Goal: Check status: Check status

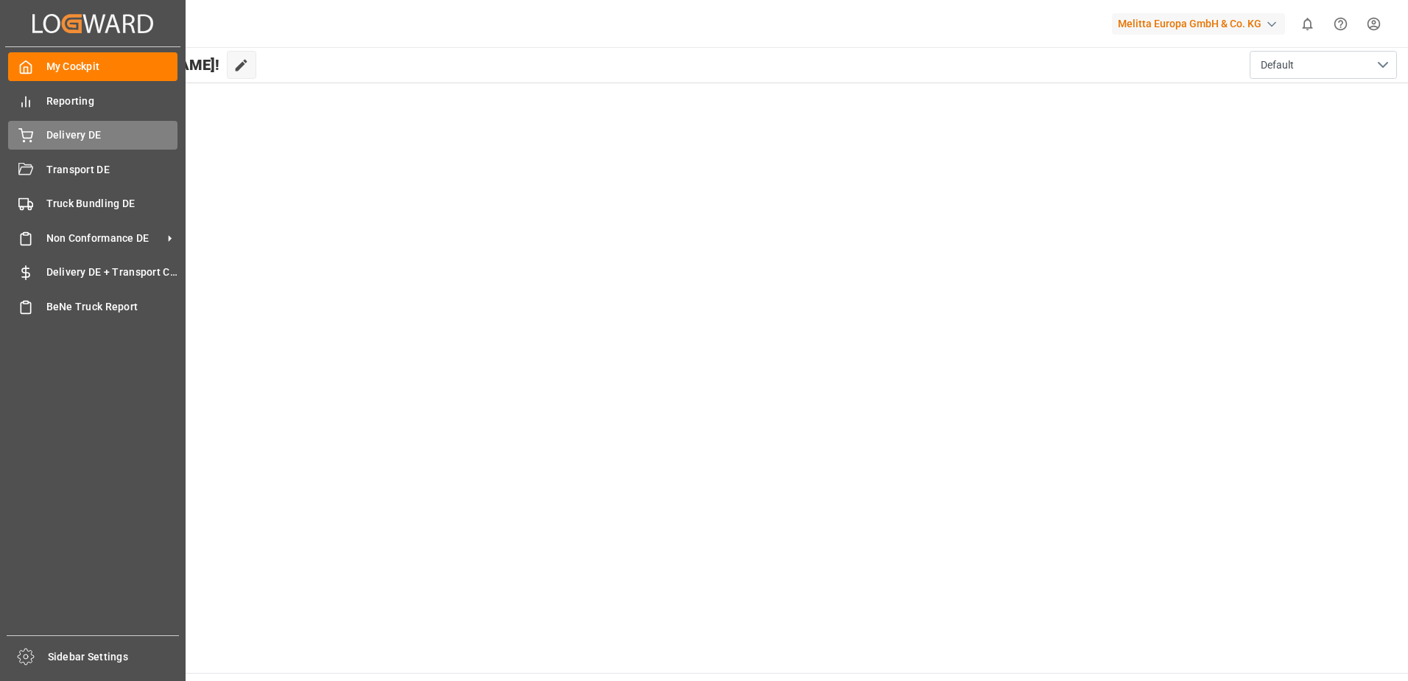
click at [28, 136] on icon at bounding box center [25, 135] width 15 height 15
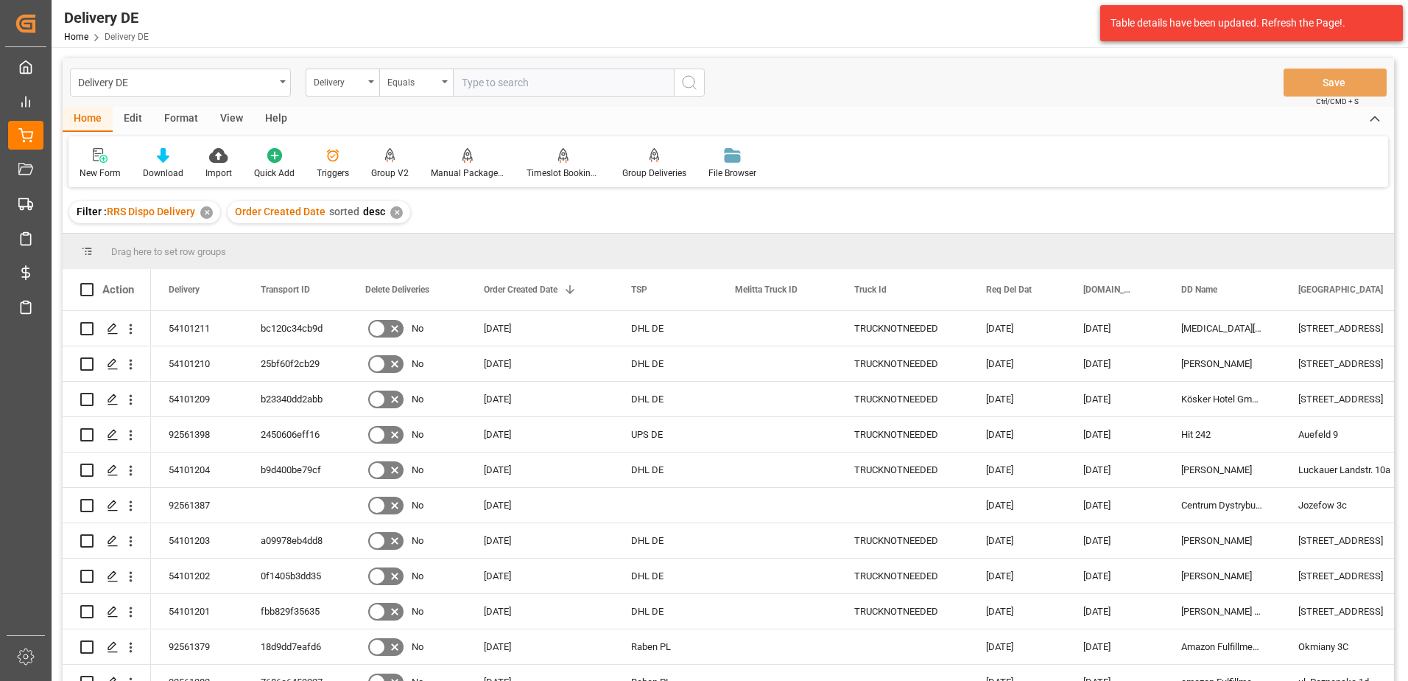
click at [536, 84] on input "text" at bounding box center [563, 83] width 221 height 28
type input "92561397"
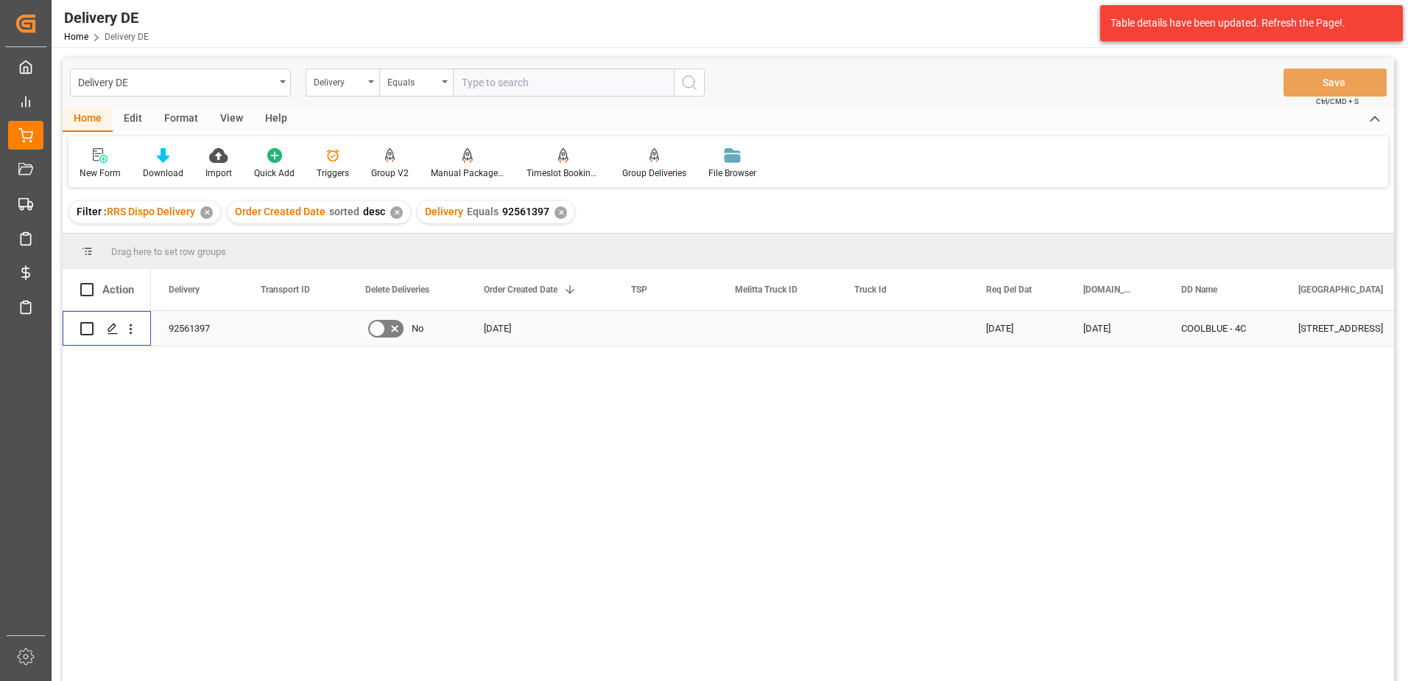
click at [84, 329] on input "Press Space to toggle row selection (unchecked)" at bounding box center [86, 328] width 13 height 13
checkbox input "true"
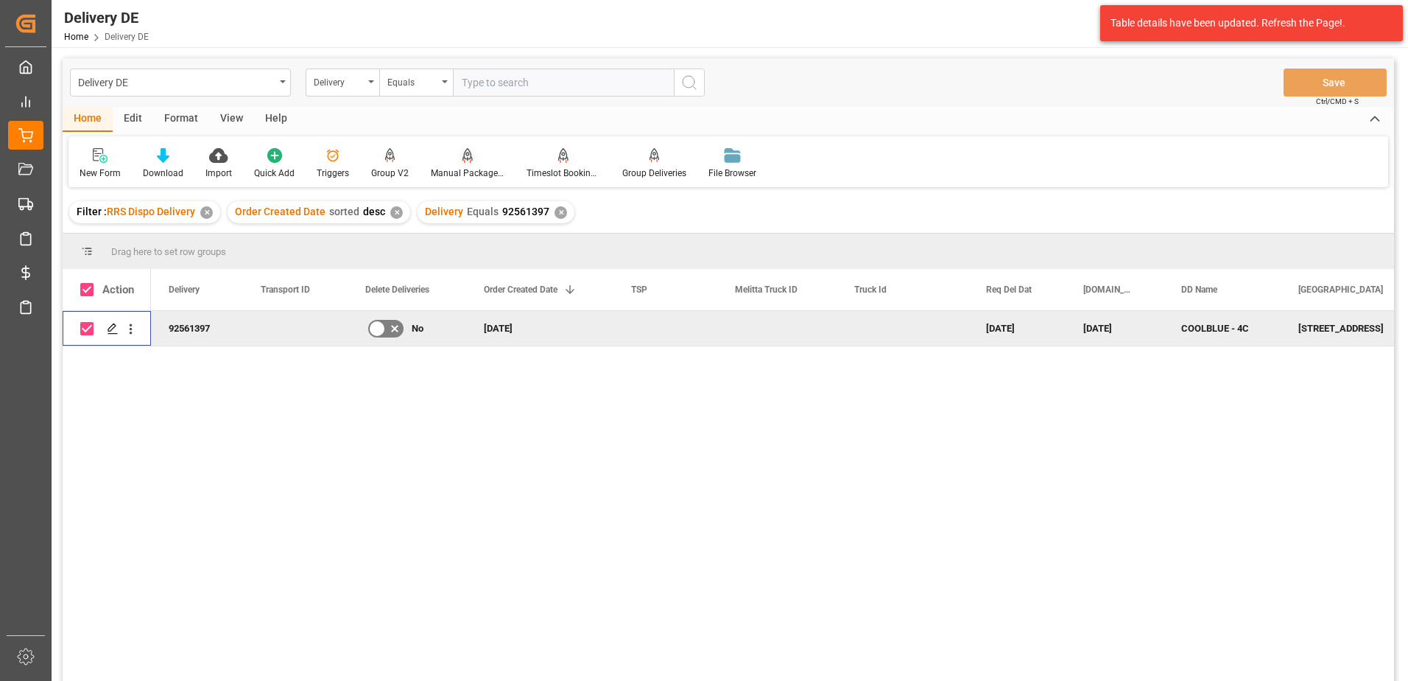
click at [460, 172] on div "Manual Package TypeDetermination" at bounding box center [468, 172] width 74 height 13
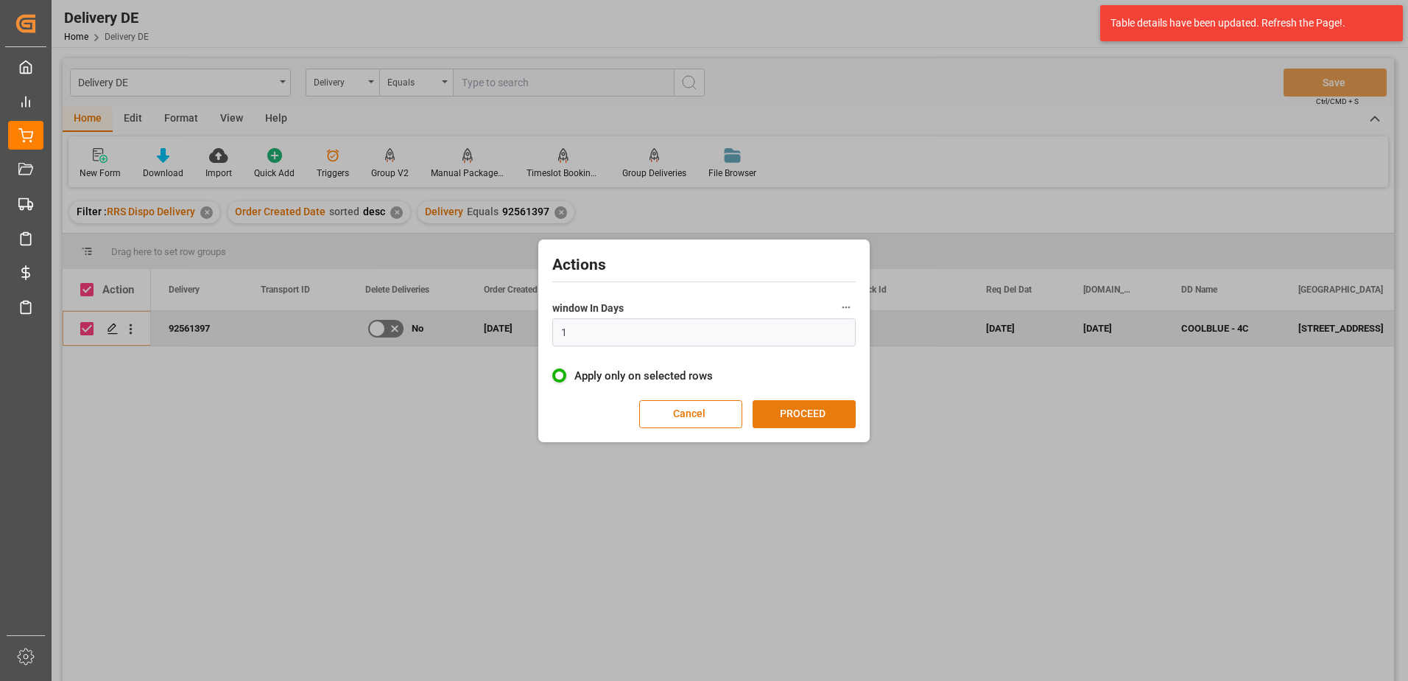
click at [774, 418] on button "PROCEED" at bounding box center [804, 414] width 103 height 28
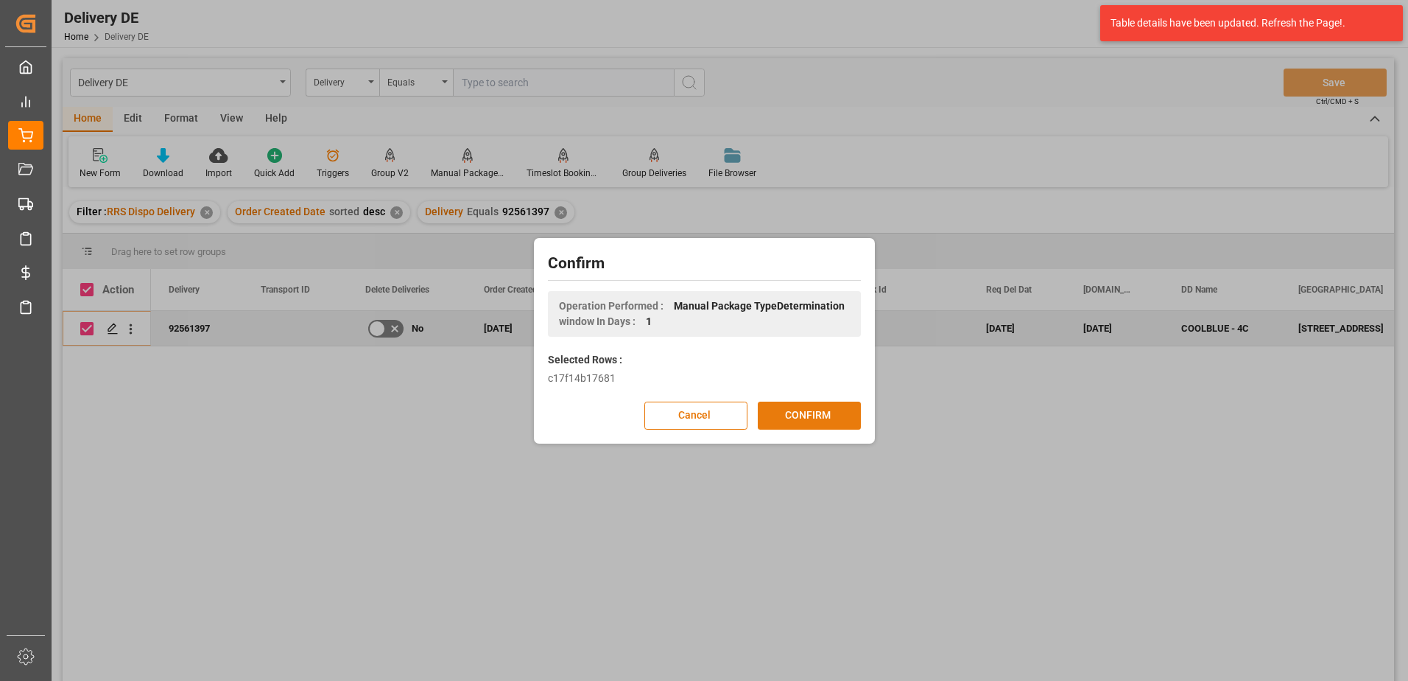
click at [778, 418] on button "CONFIRM" at bounding box center [809, 415] width 103 height 28
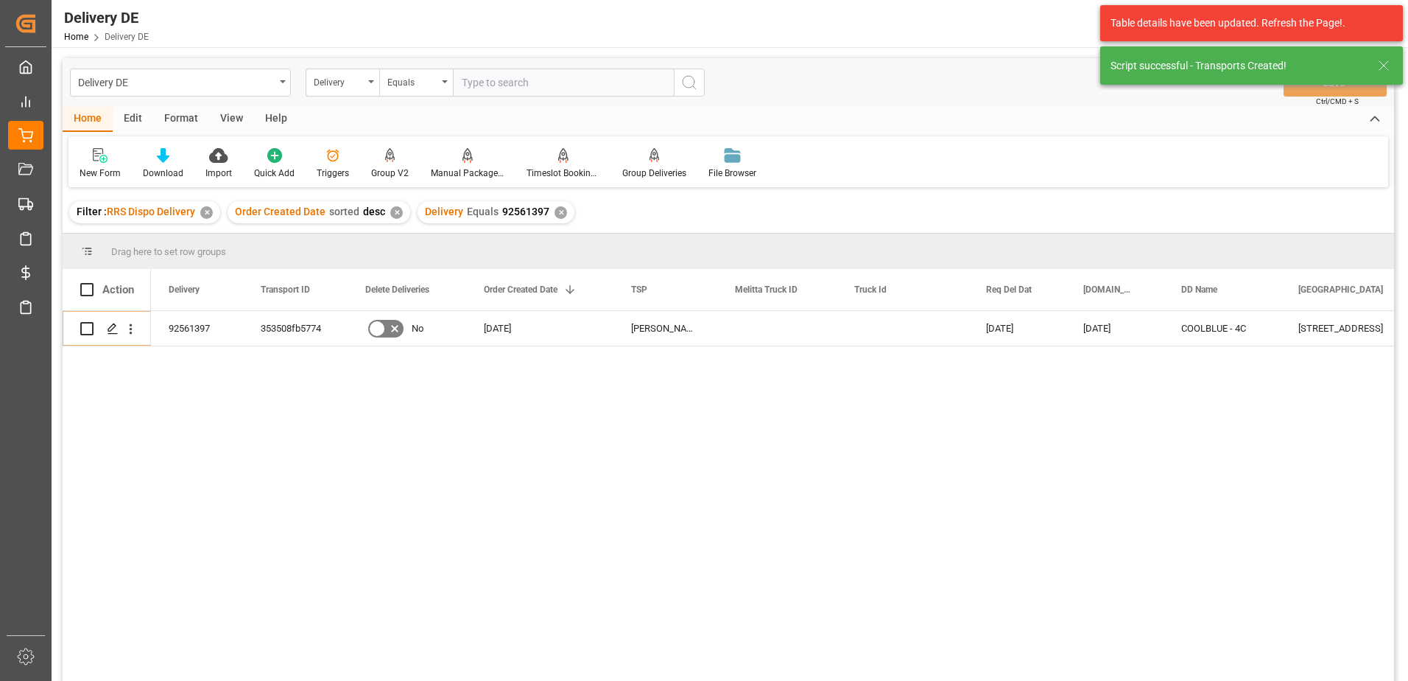
click at [479, 80] on input "text" at bounding box center [563, 83] width 221 height 28
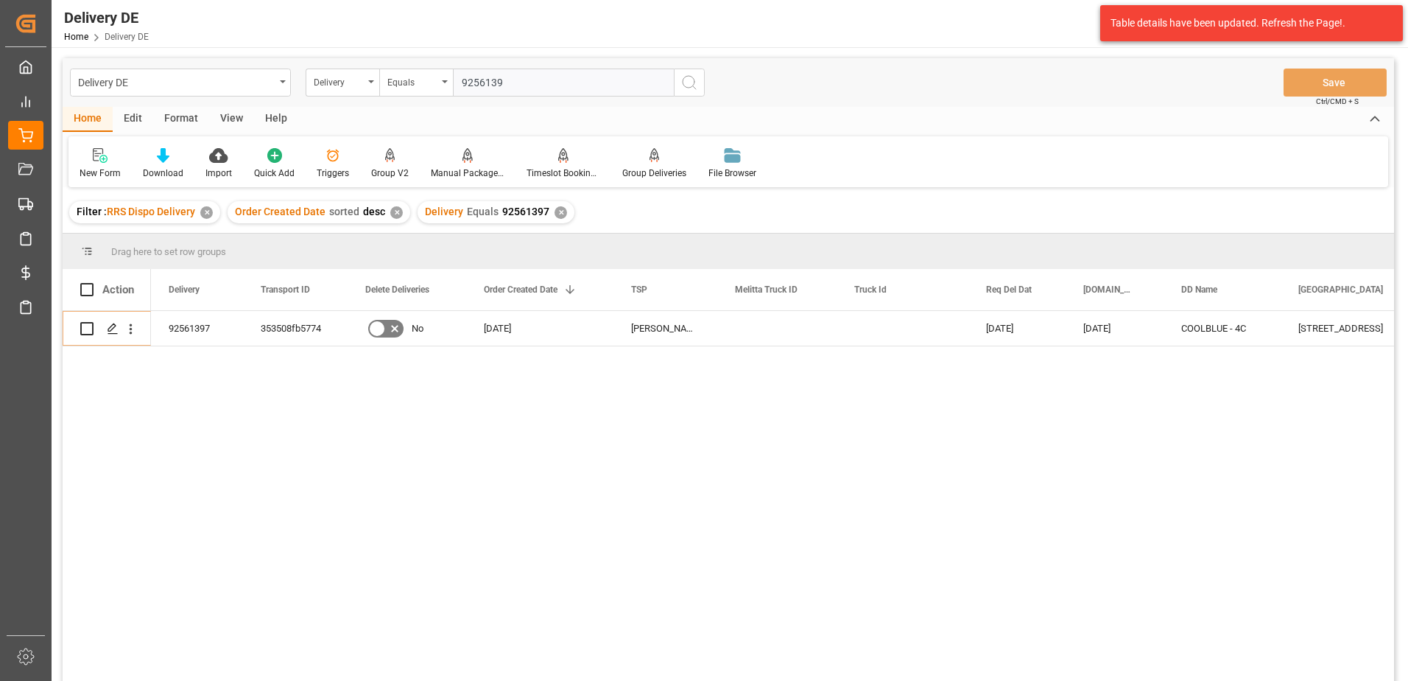
type input "92561399"
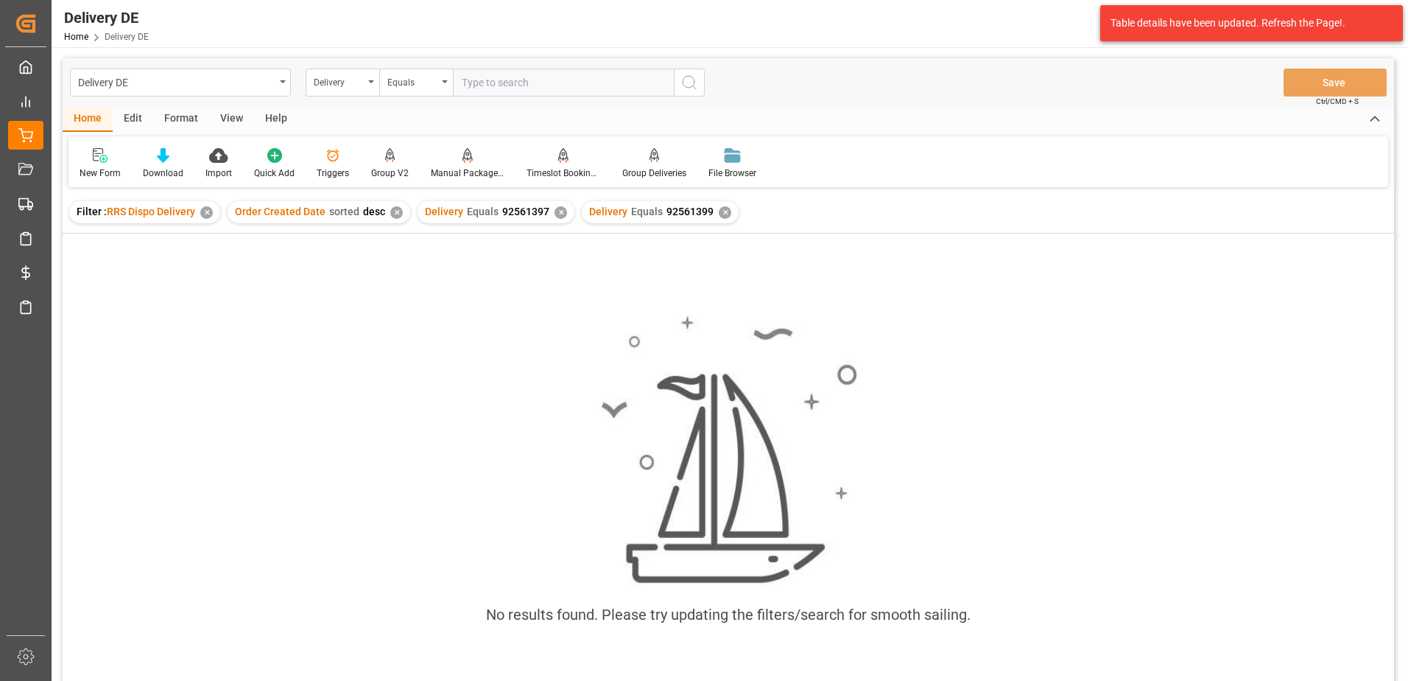
click at [719, 211] on div "✕" at bounding box center [725, 212] width 13 height 13
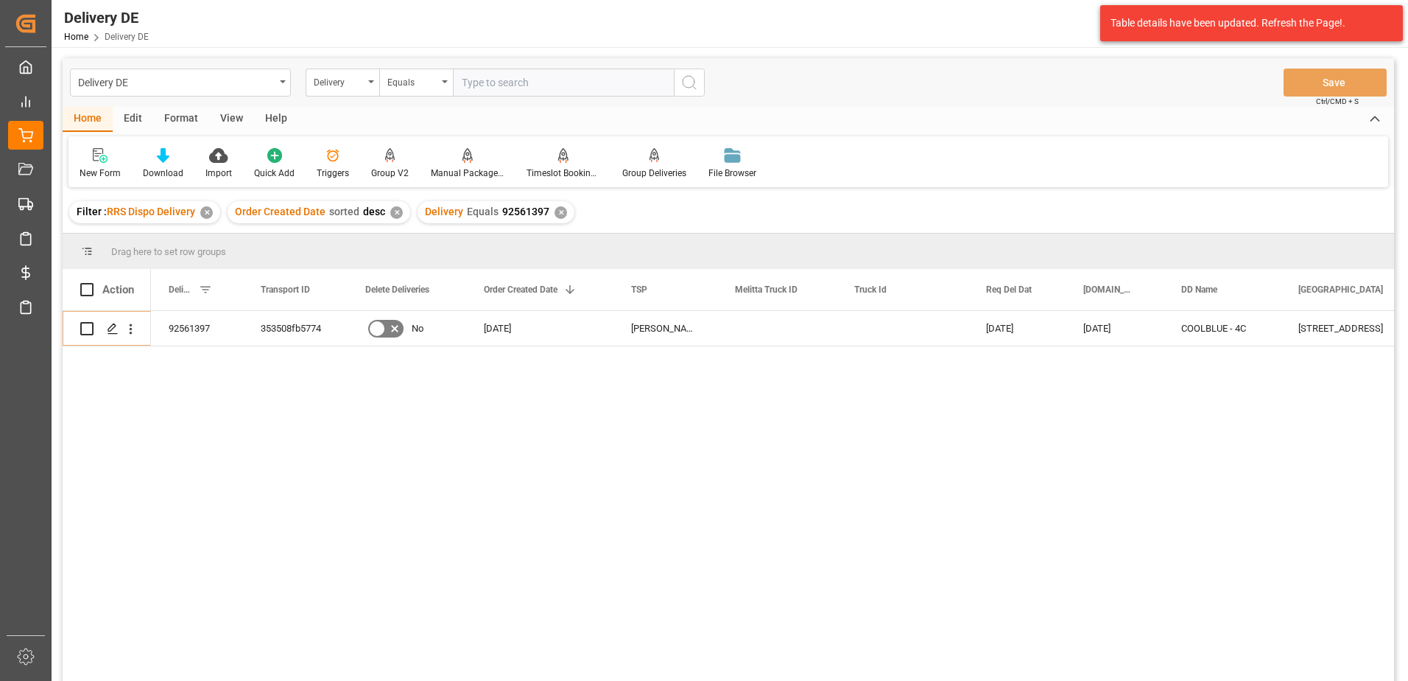
click at [555, 214] on div "✕" at bounding box center [561, 212] width 13 height 13
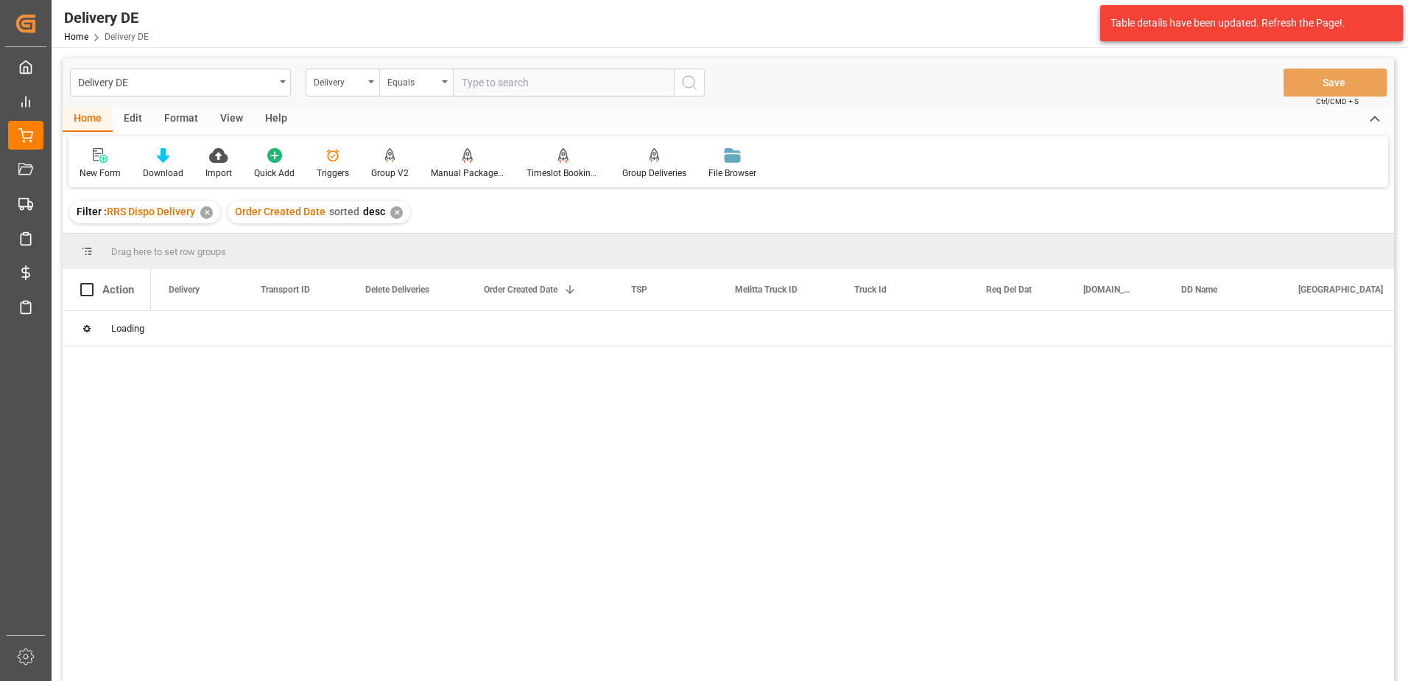
click at [488, 80] on input "text" at bounding box center [563, 83] width 221 height 28
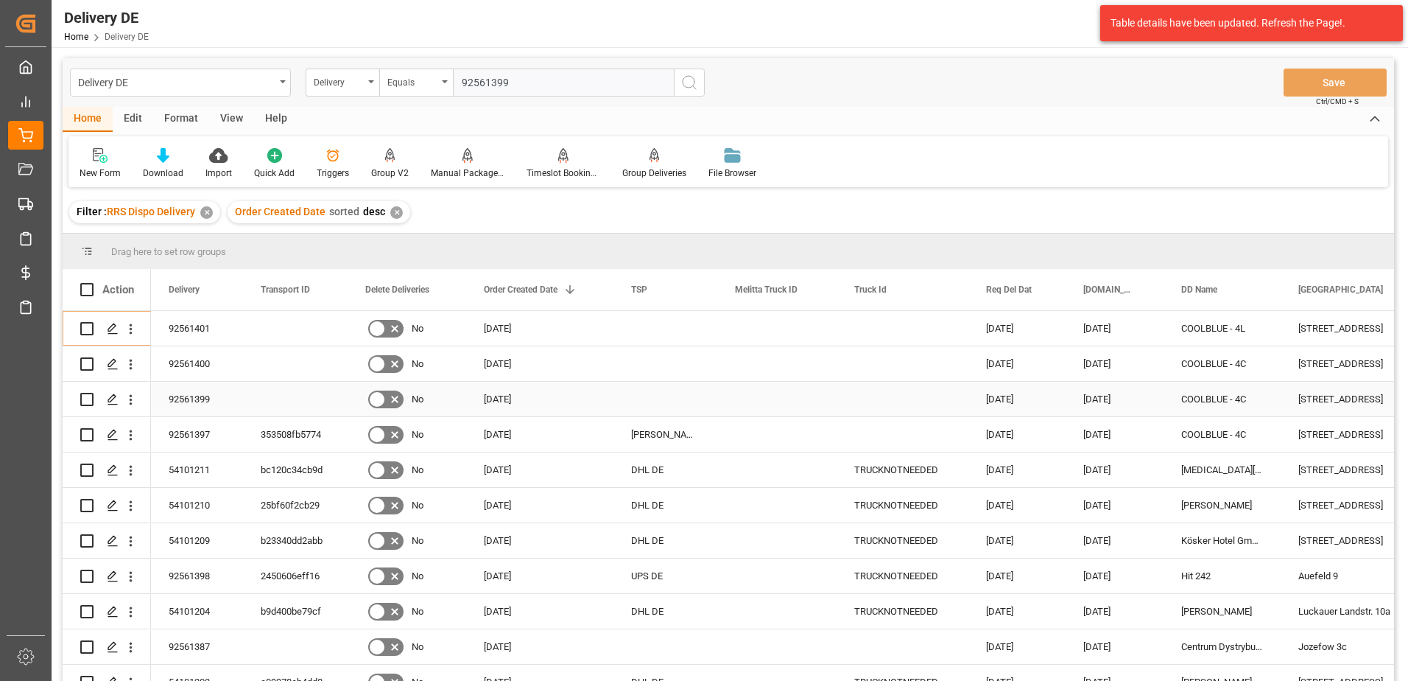
type input "92561399"
drag, startPoint x: 86, startPoint y: 393, endPoint x: 245, endPoint y: 320, distance: 175.0
click at [86, 393] on input "Press Space to toggle row selection (unchecked)" at bounding box center [86, 399] width 13 height 13
checkbox input "true"
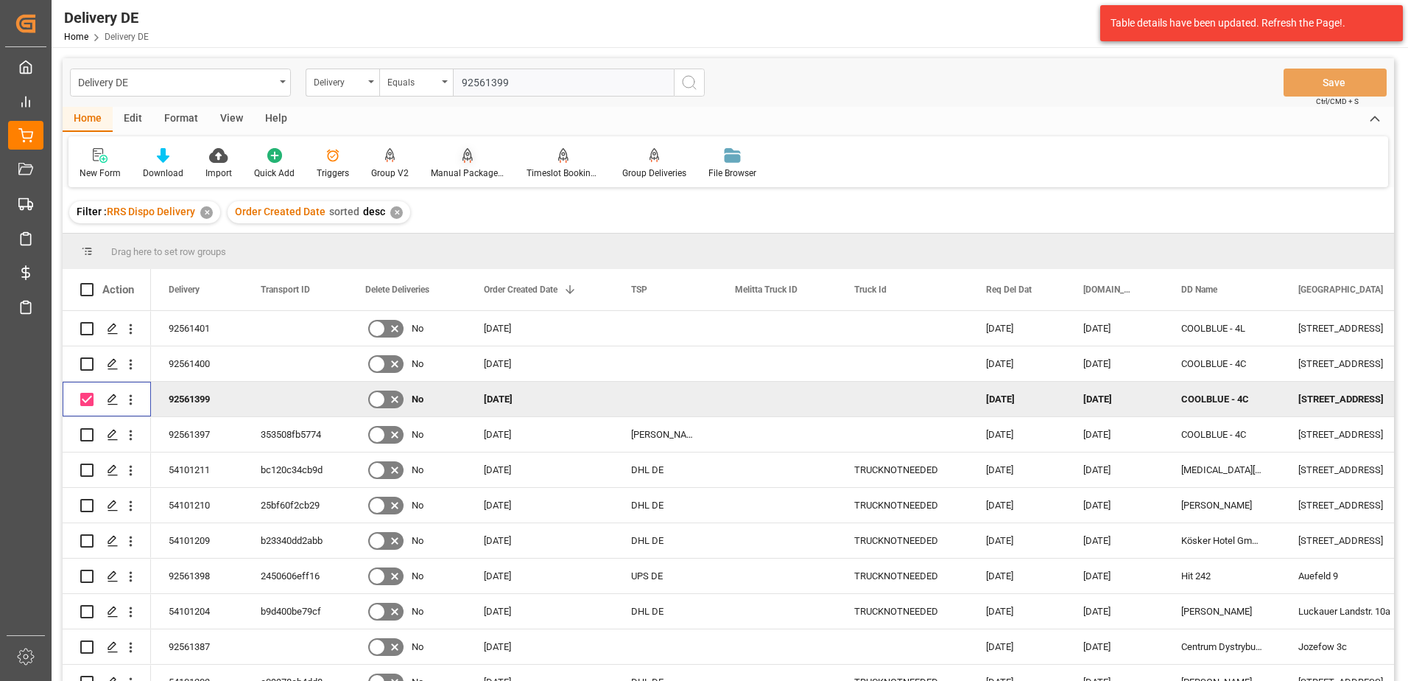
click at [464, 167] on div "Manual Package TypeDetermination" at bounding box center [468, 172] width 74 height 13
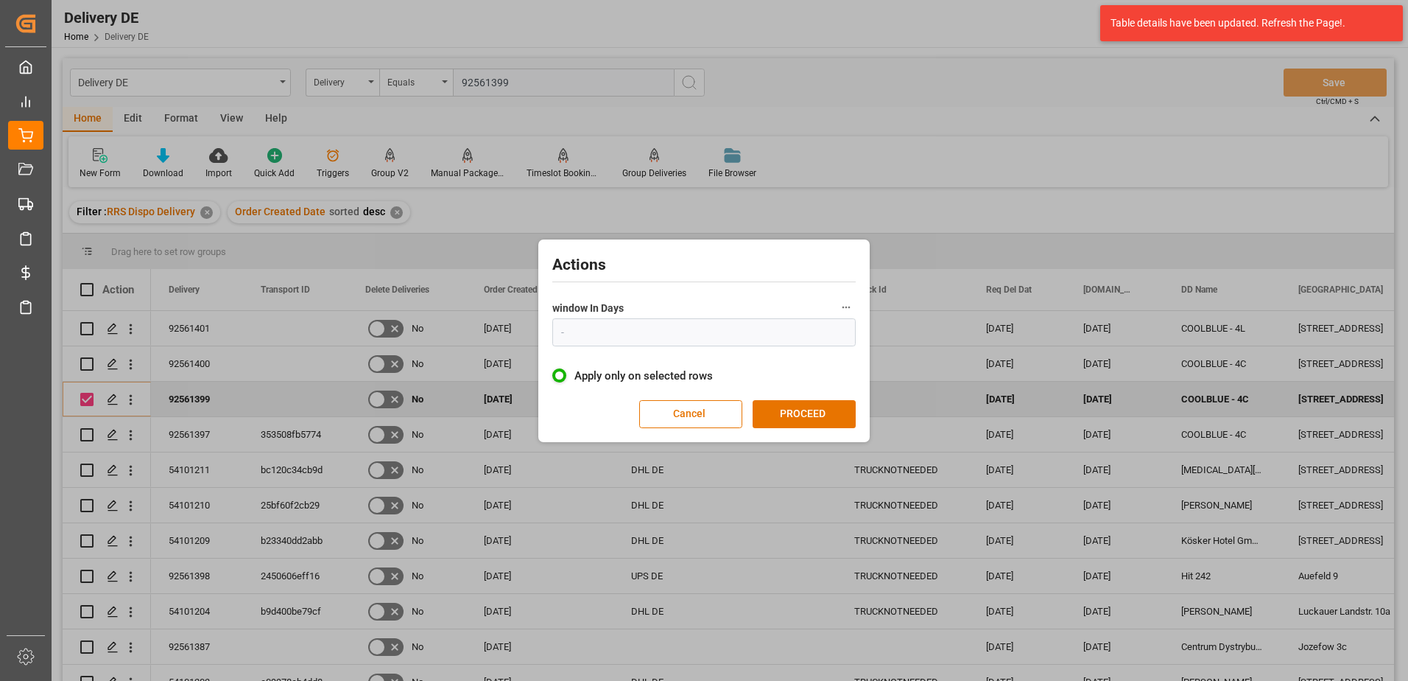
type input "1"
click at [801, 416] on button "PROCEED" at bounding box center [804, 414] width 103 height 28
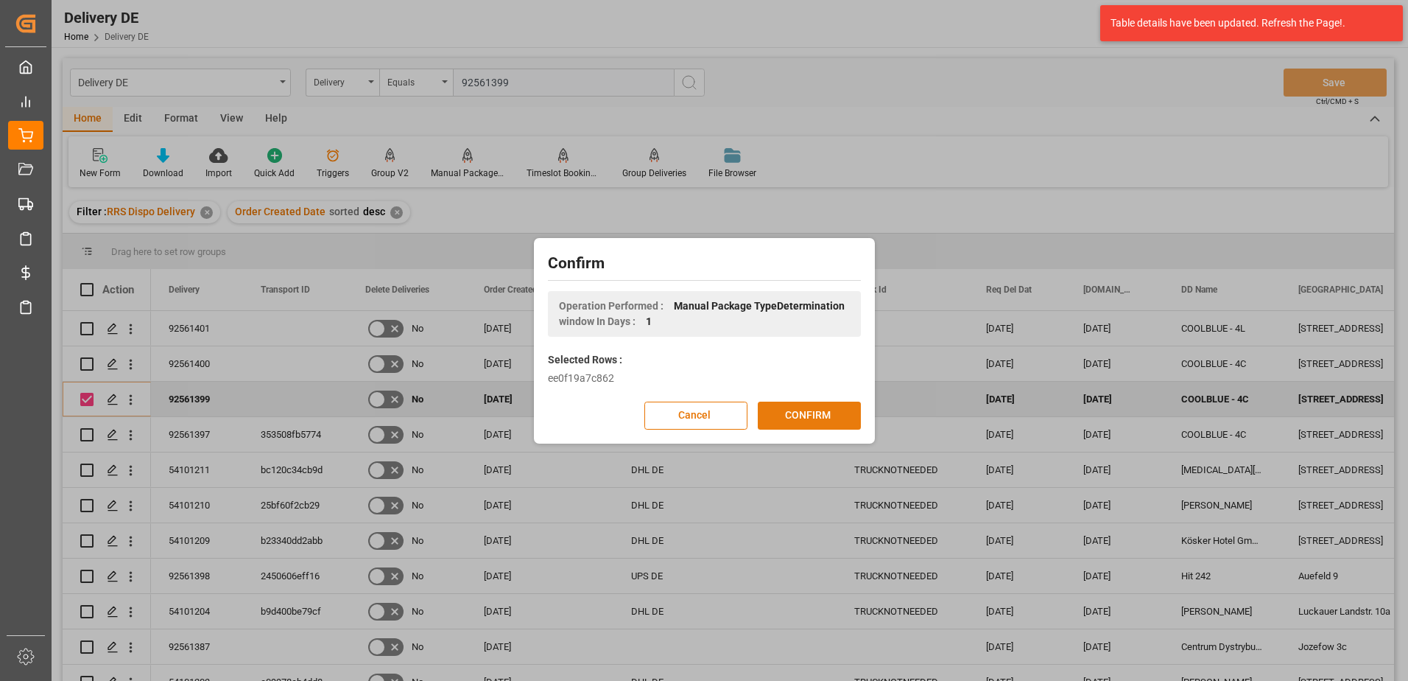
click at [775, 414] on button "CONFIRM" at bounding box center [809, 415] width 103 height 28
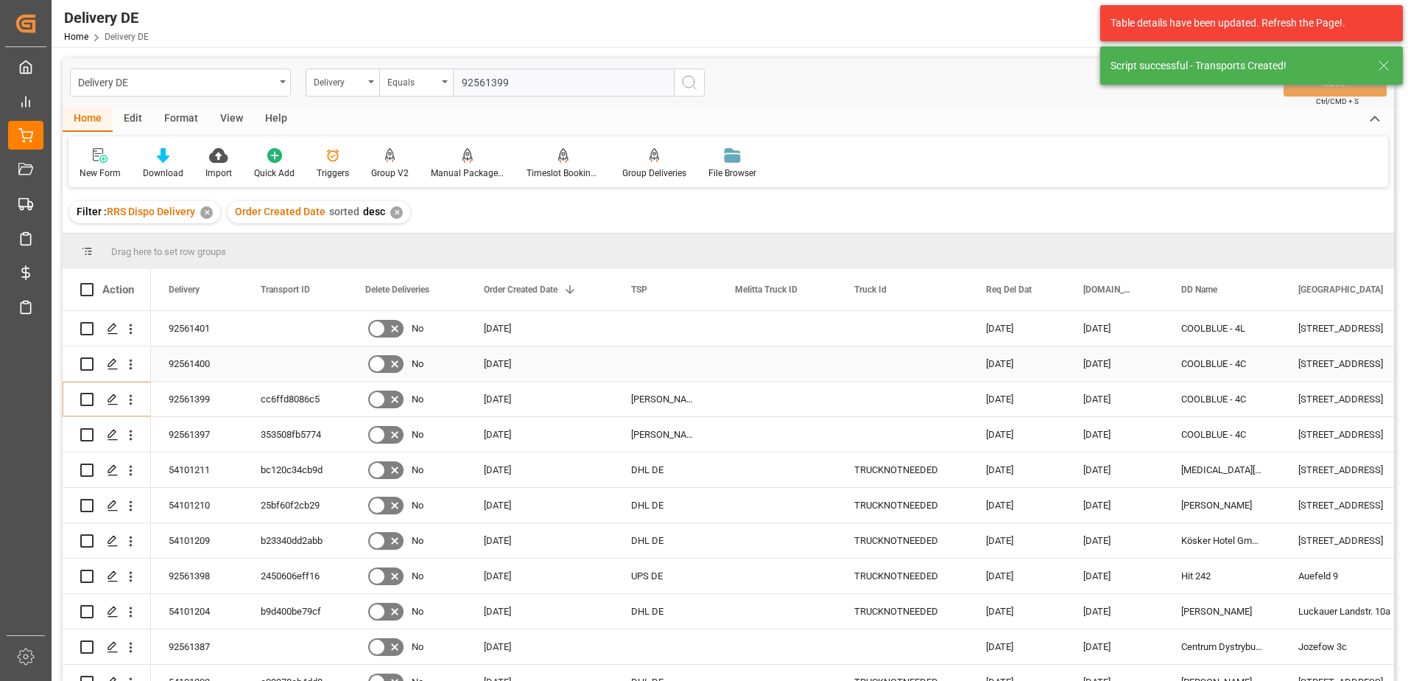
click at [85, 366] on input "Press Space to toggle row selection (unchecked)" at bounding box center [86, 363] width 13 height 13
checkbox input "true"
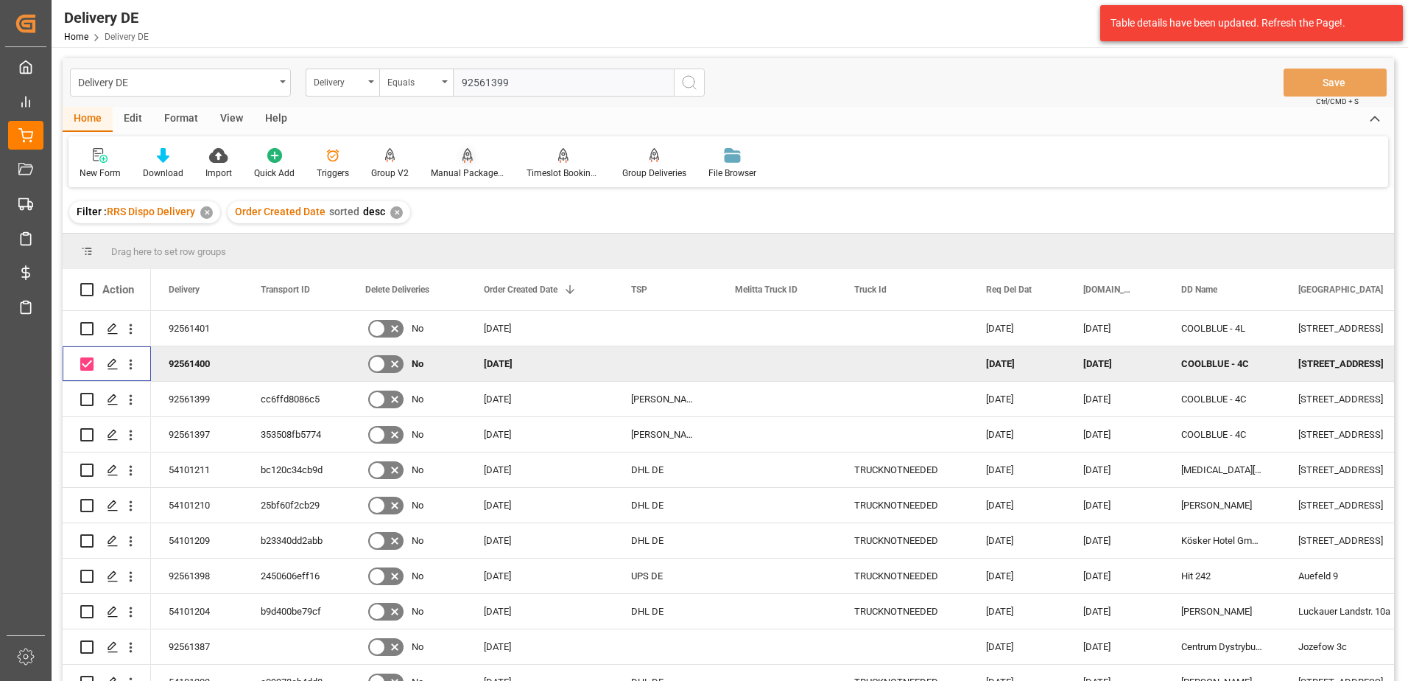
click at [471, 169] on div "Manual Package TypeDetermination" at bounding box center [468, 172] width 74 height 13
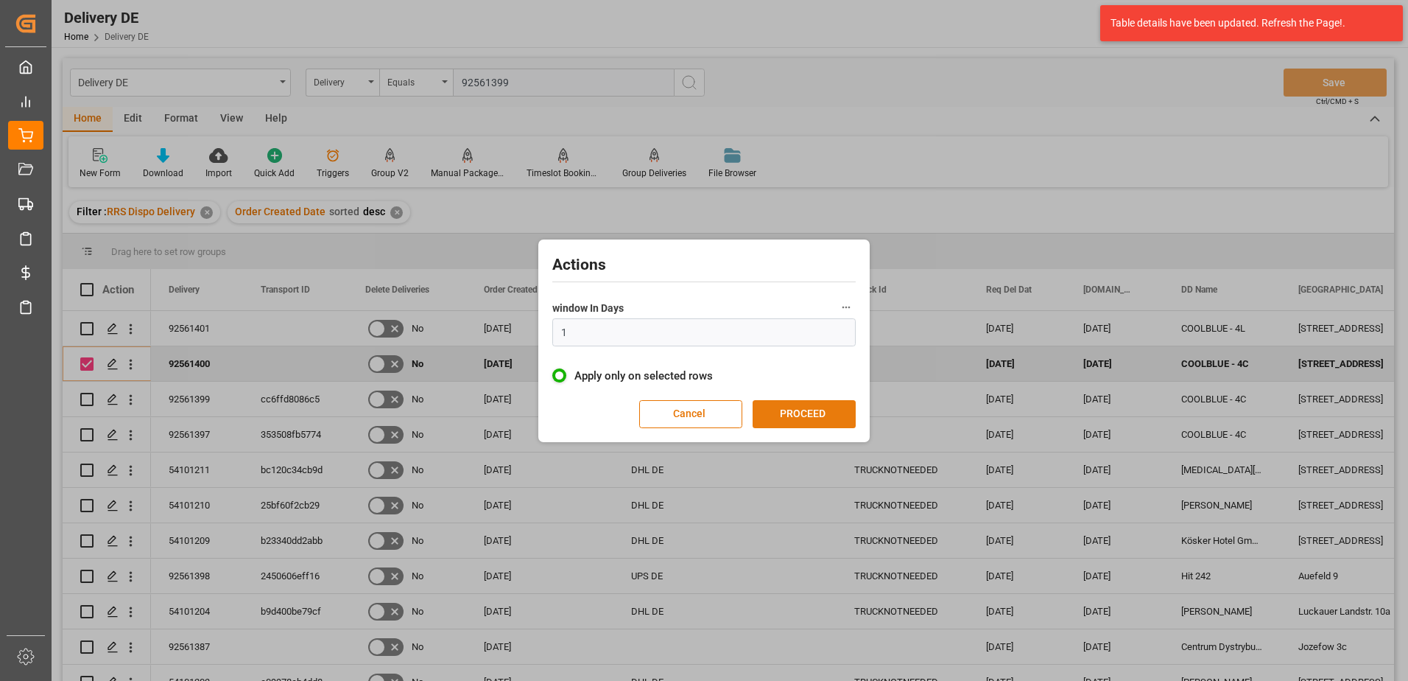
click at [787, 411] on button "PROCEED" at bounding box center [804, 414] width 103 height 28
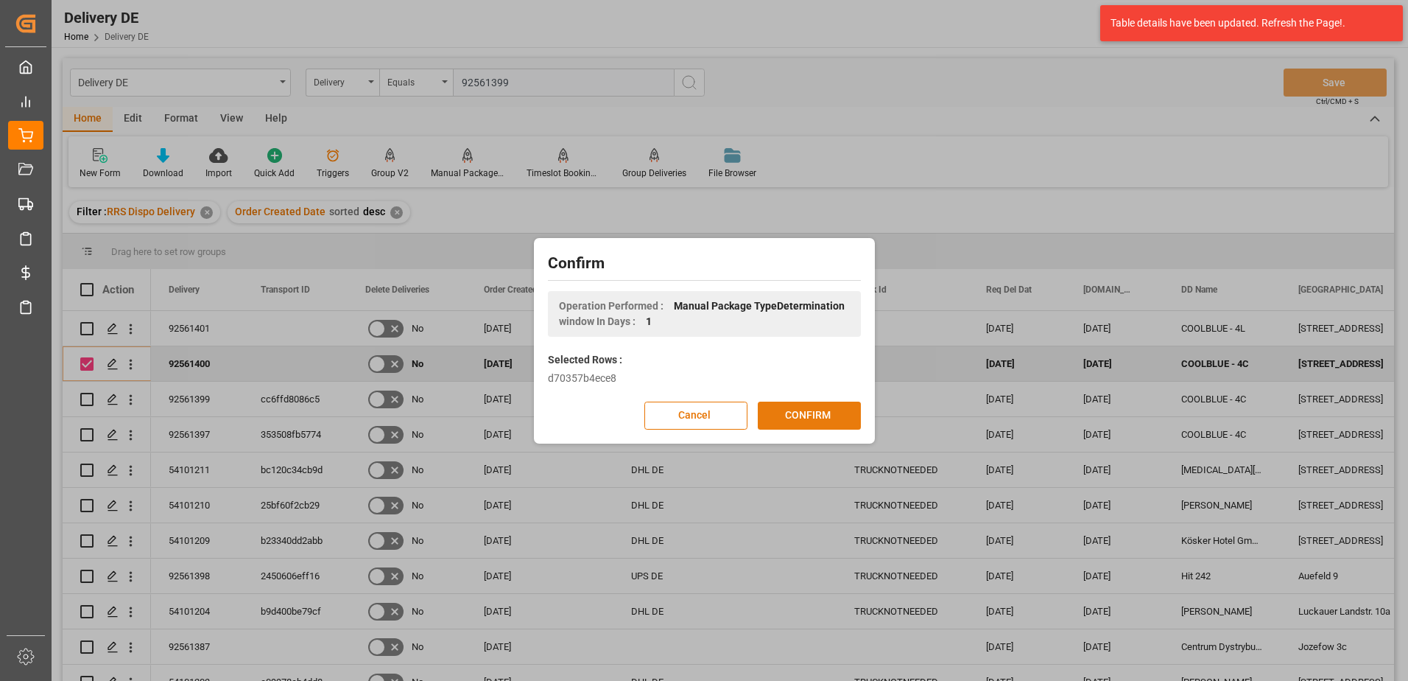
click at [805, 420] on button "CONFIRM" at bounding box center [809, 415] width 103 height 28
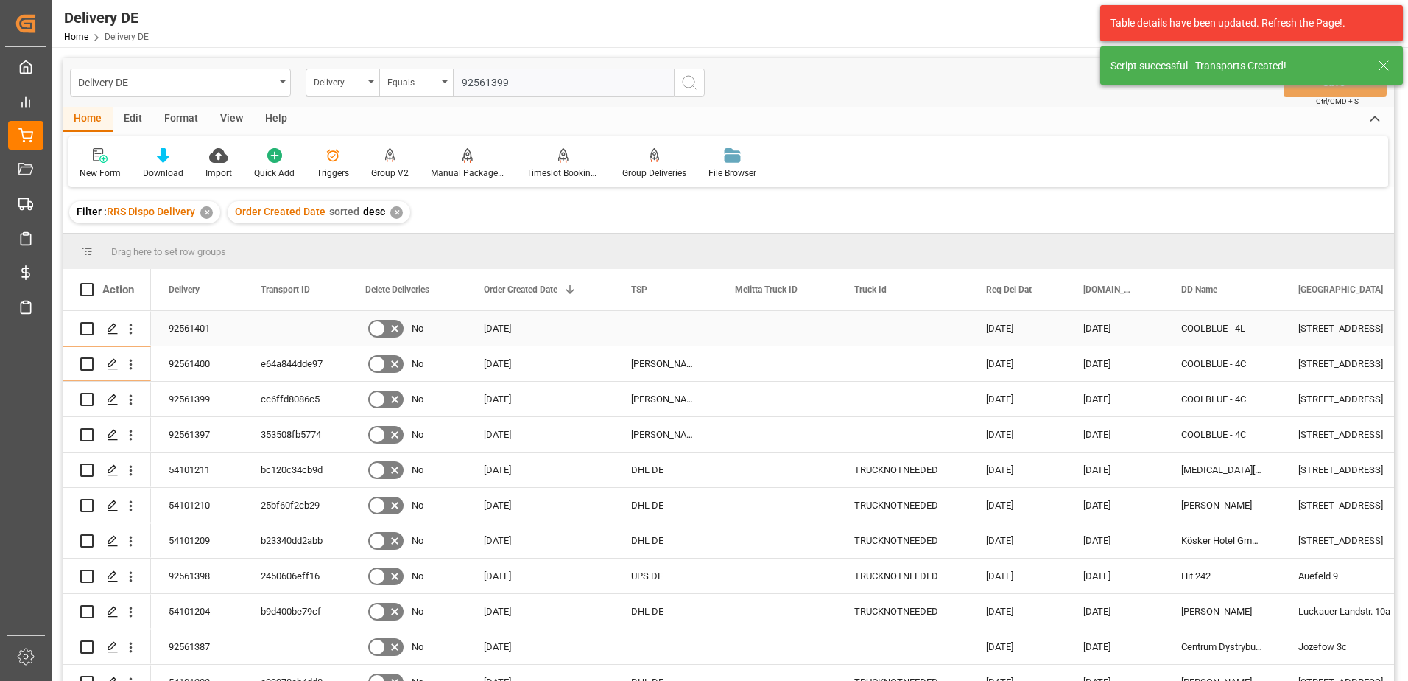
click at [88, 331] on input "Press Space to toggle row selection (unchecked)" at bounding box center [86, 328] width 13 height 13
checkbox input "true"
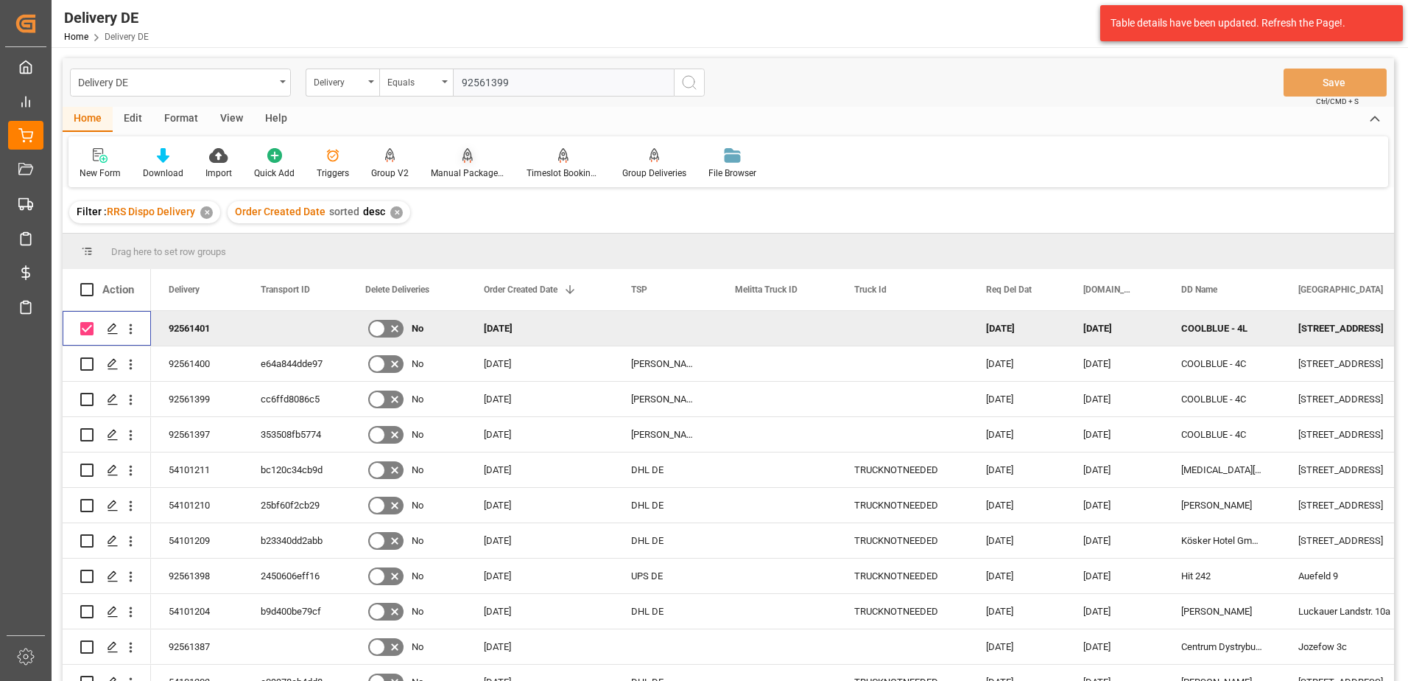
click at [449, 164] on div "Manual Package TypeDetermination" at bounding box center [468, 163] width 96 height 32
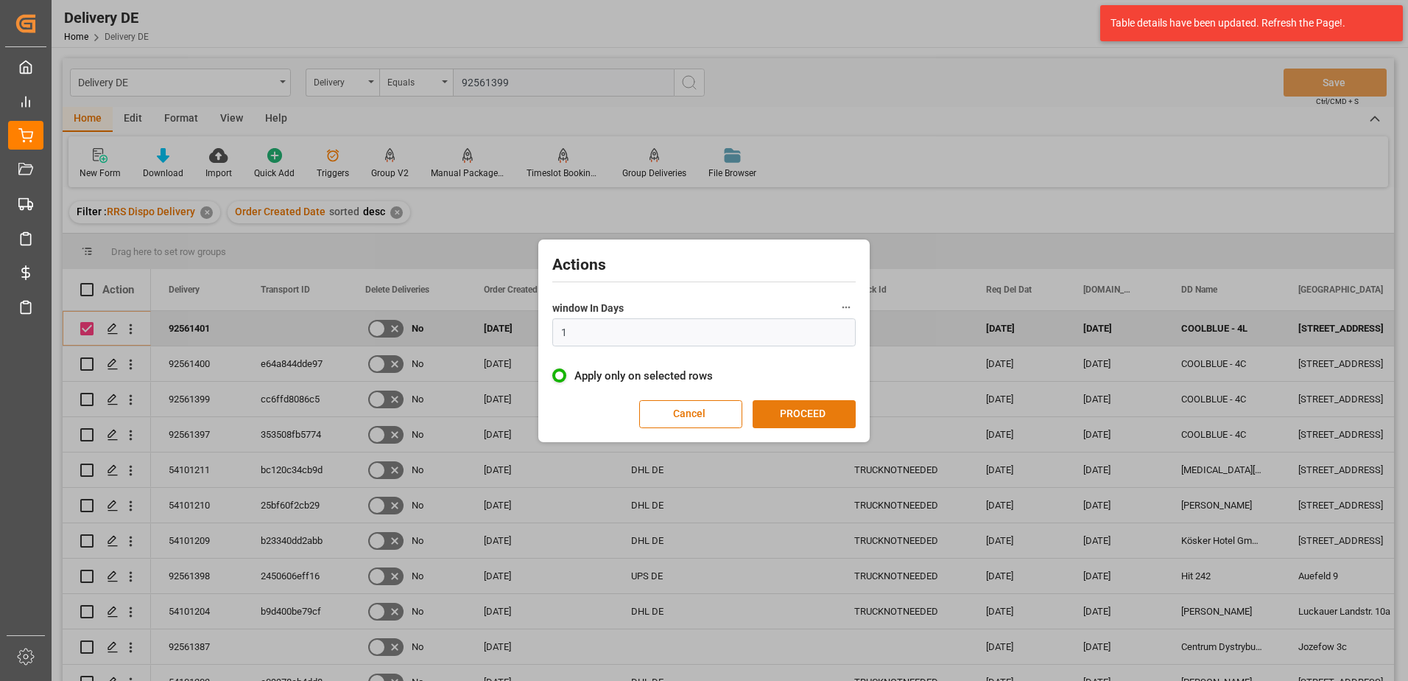
click at [812, 416] on button "PROCEED" at bounding box center [804, 414] width 103 height 28
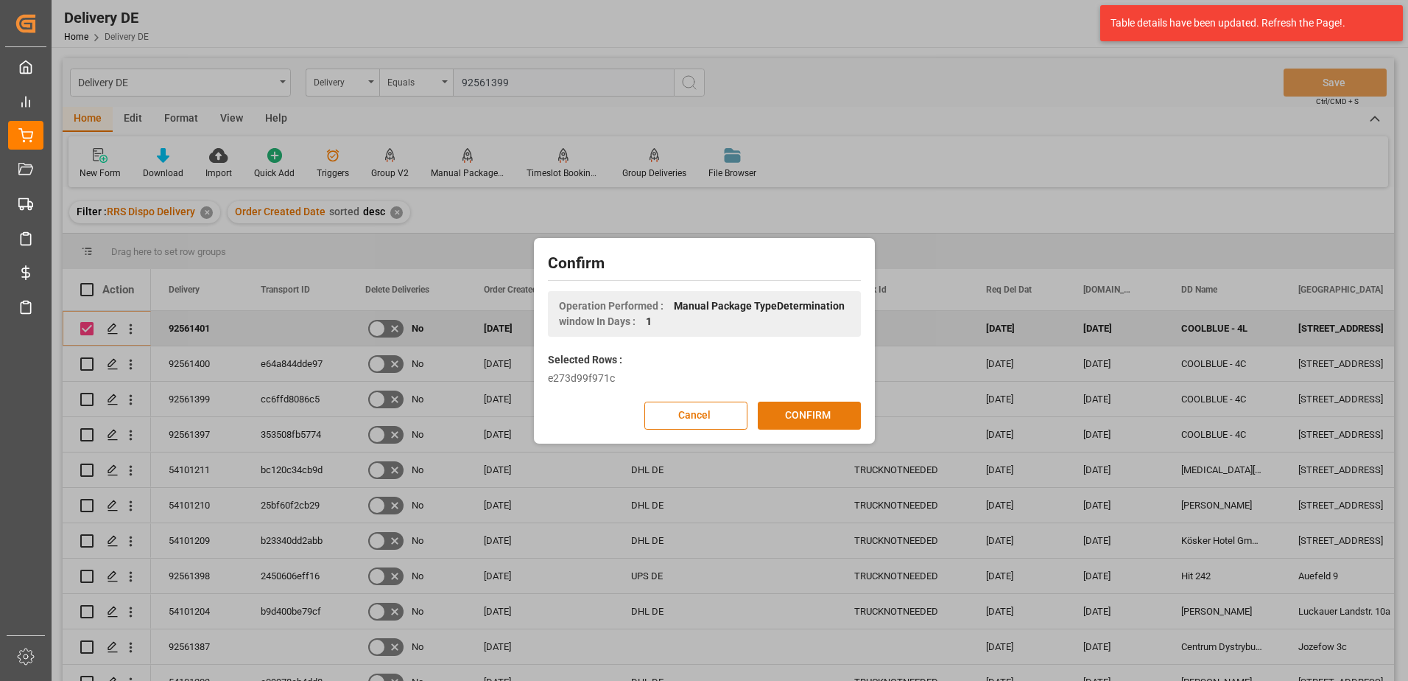
click at [804, 414] on button "CONFIRM" at bounding box center [809, 415] width 103 height 28
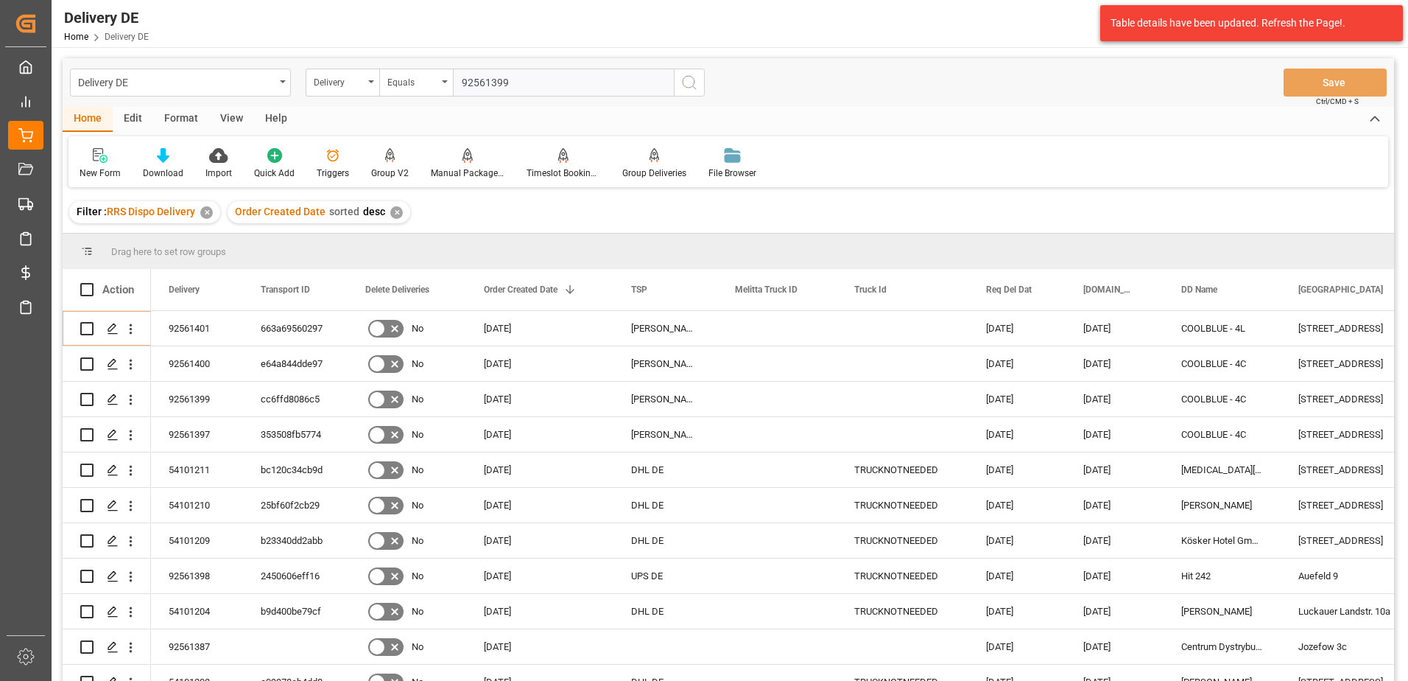
click at [1150, 85] on div "Delivery DE Delivery Equals 92561399 Save Ctrl/CMD + S" at bounding box center [729, 82] width 1332 height 49
drag, startPoint x: 1211, startPoint y: 104, endPoint x: 1199, endPoint y: 105, distance: 11.8
click at [1210, 104] on div "Delivery DE Delivery Equals 92561399 Save Ctrl/CMD + S" at bounding box center [729, 82] width 1332 height 49
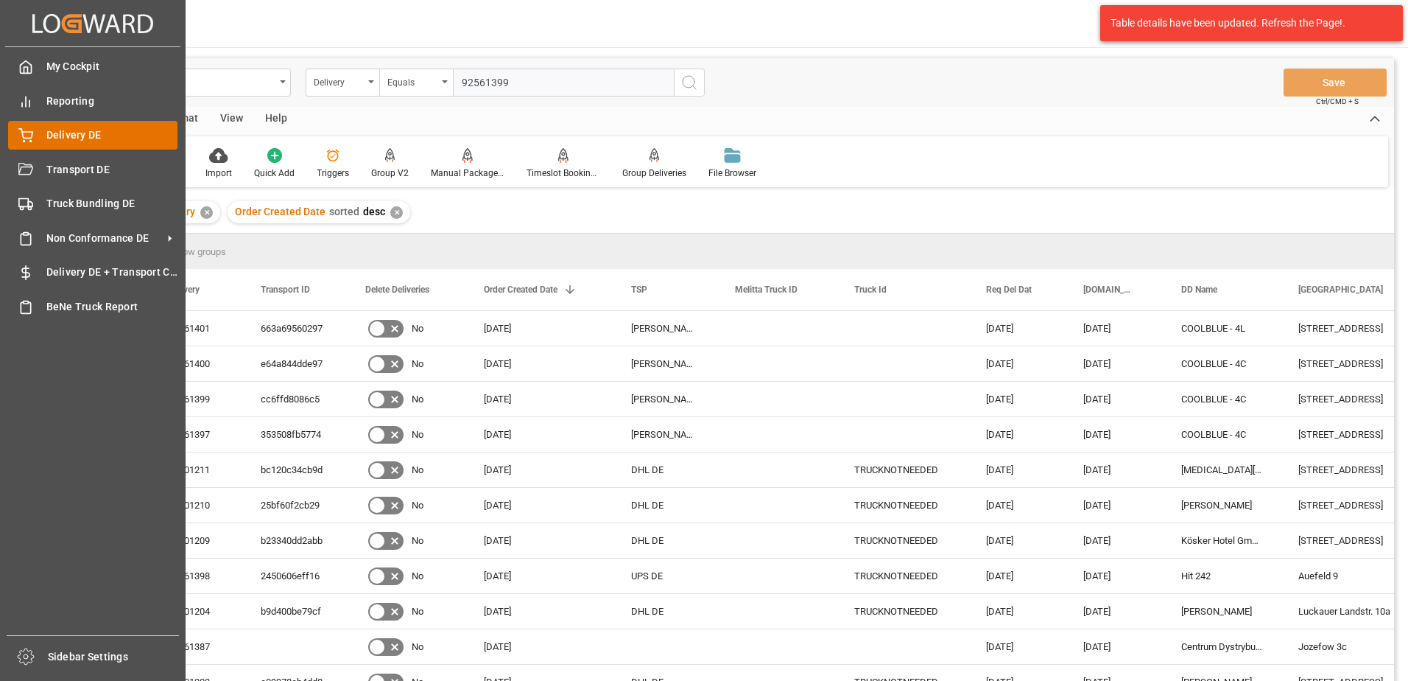
drag, startPoint x: 76, startPoint y: 131, endPoint x: 119, endPoint y: 127, distance: 43.7
click at [77, 133] on span "Delivery DE" at bounding box center [112, 134] width 132 height 15
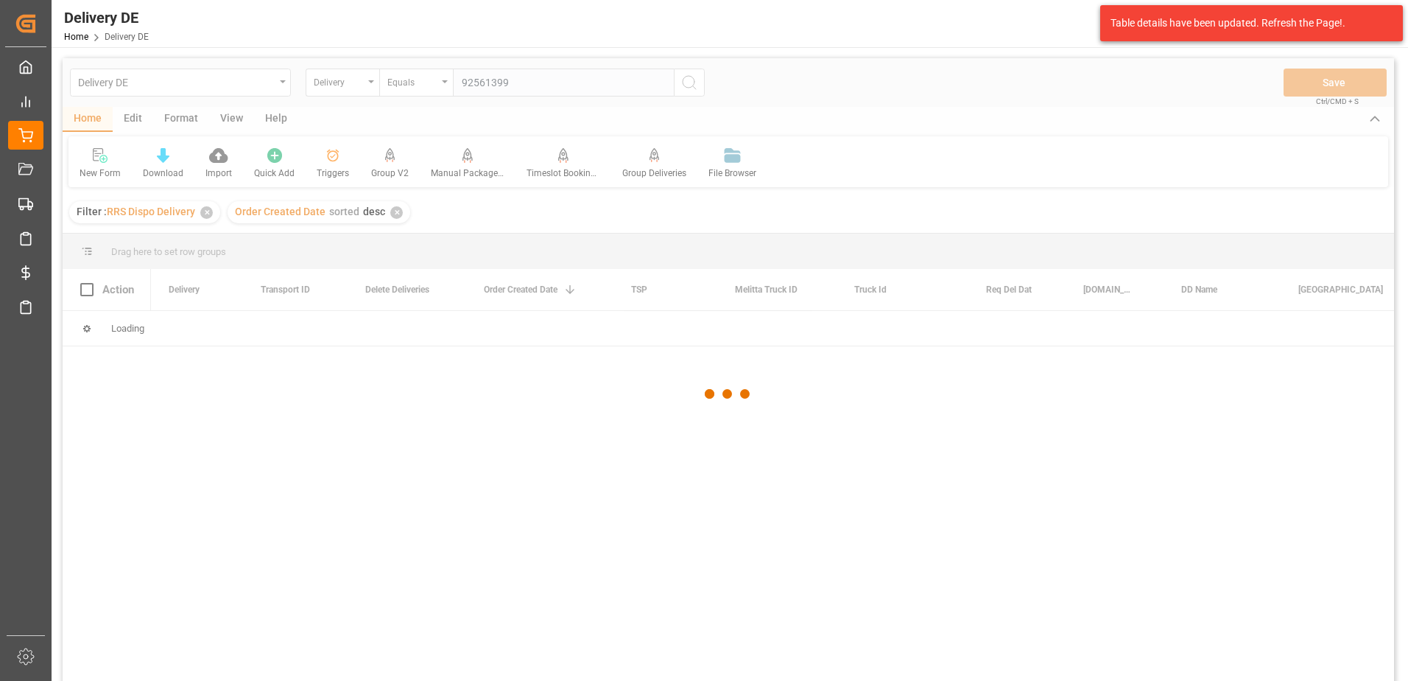
click at [1341, 21] on div "Table details have been updated. Refresh the Page!." at bounding box center [1246, 22] width 271 height 15
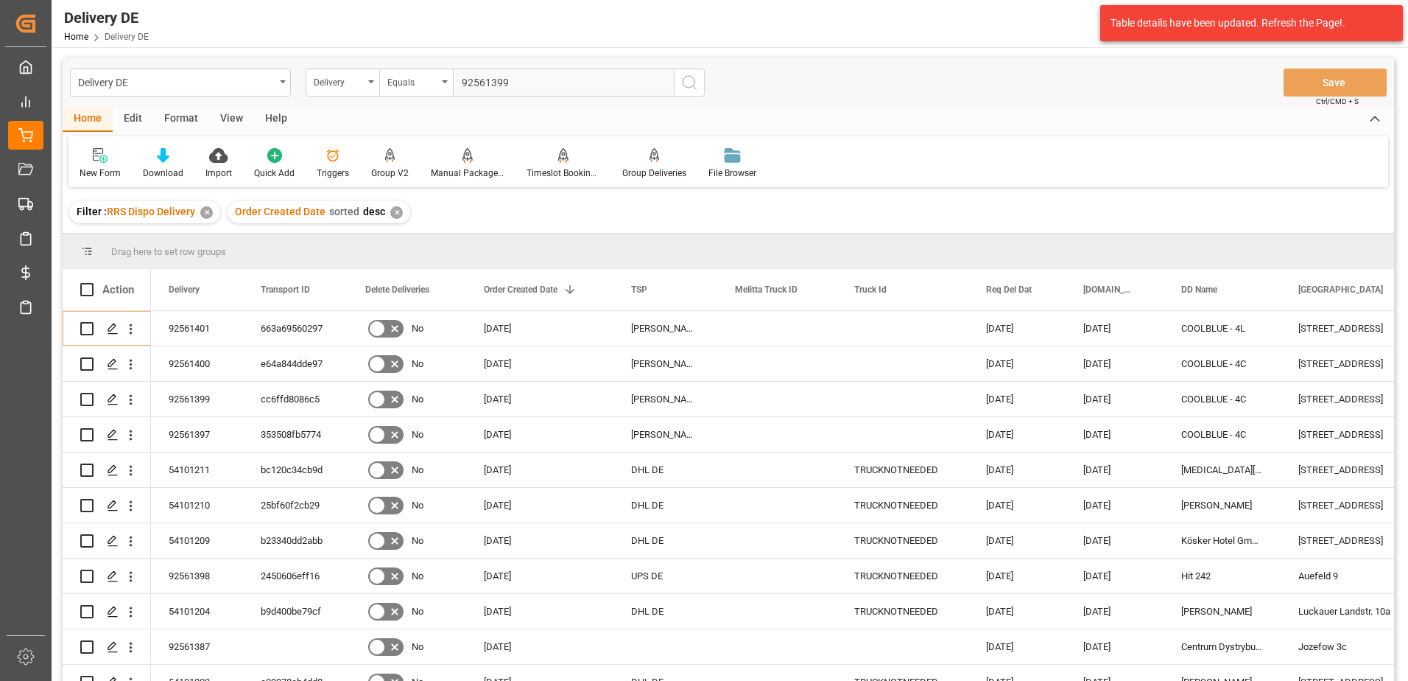
click at [1193, 96] on div "Delivery DE Delivery Equals 92561399 Save Ctrl/CMD + S" at bounding box center [729, 82] width 1332 height 49
drag, startPoint x: 1355, startPoint y: 24, endPoint x: 1344, endPoint y: 21, distance: 11.6
click at [1355, 24] on div "Table details have been updated. Refresh the Page!." at bounding box center [1246, 22] width 271 height 15
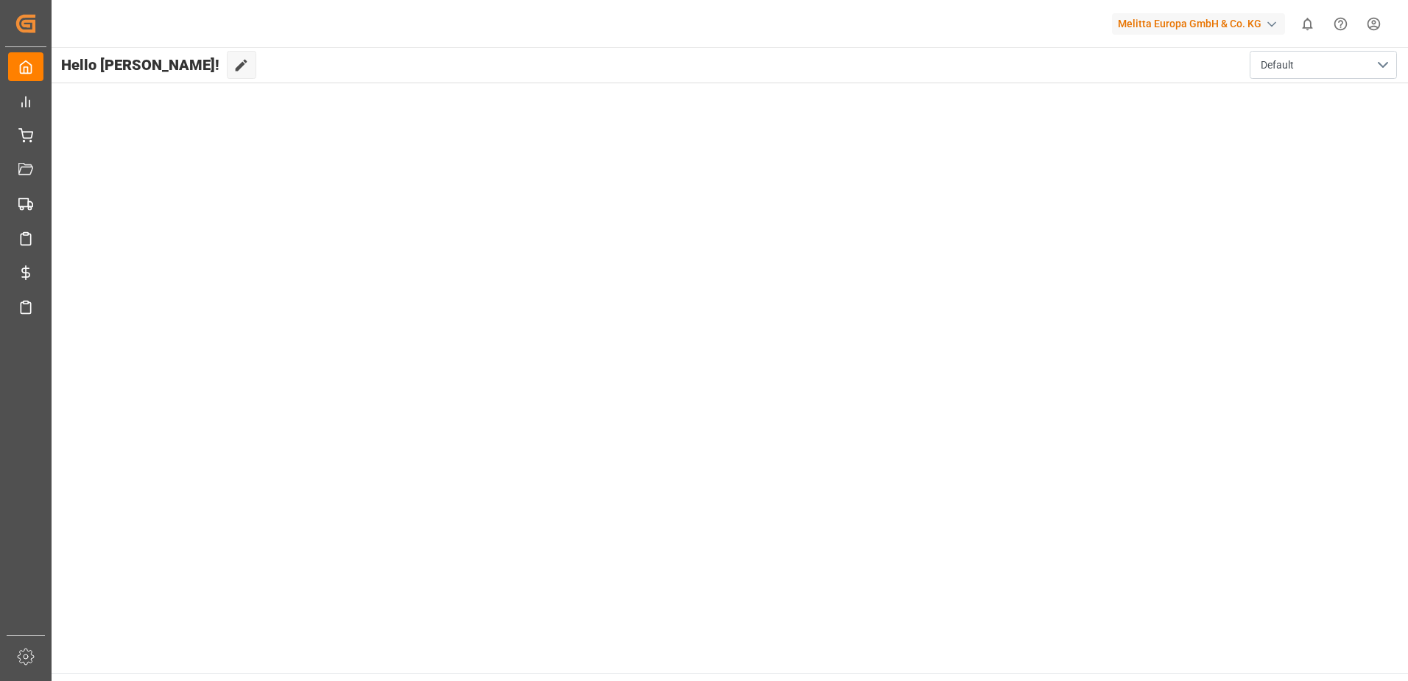
click at [1375, 21] on html "Created by potrace 1.15, written by [PERSON_NAME] [DATE]-[DATE] Created by potr…" at bounding box center [704, 340] width 1408 height 681
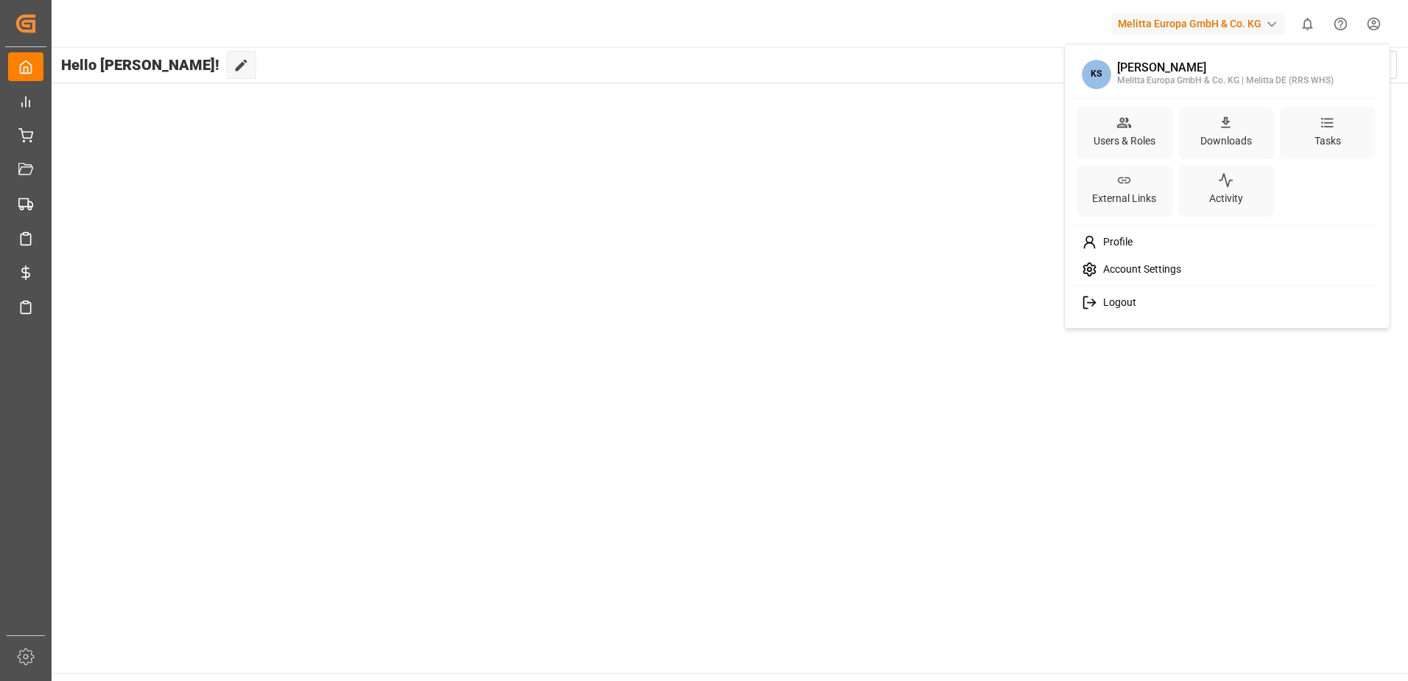
drag, startPoint x: 1134, startPoint y: 306, endPoint x: 1143, endPoint y: 295, distance: 15.2
click at [1133, 306] on span "Logout" at bounding box center [1117, 302] width 39 height 13
